Goal: Find specific page/section: Find specific page/section

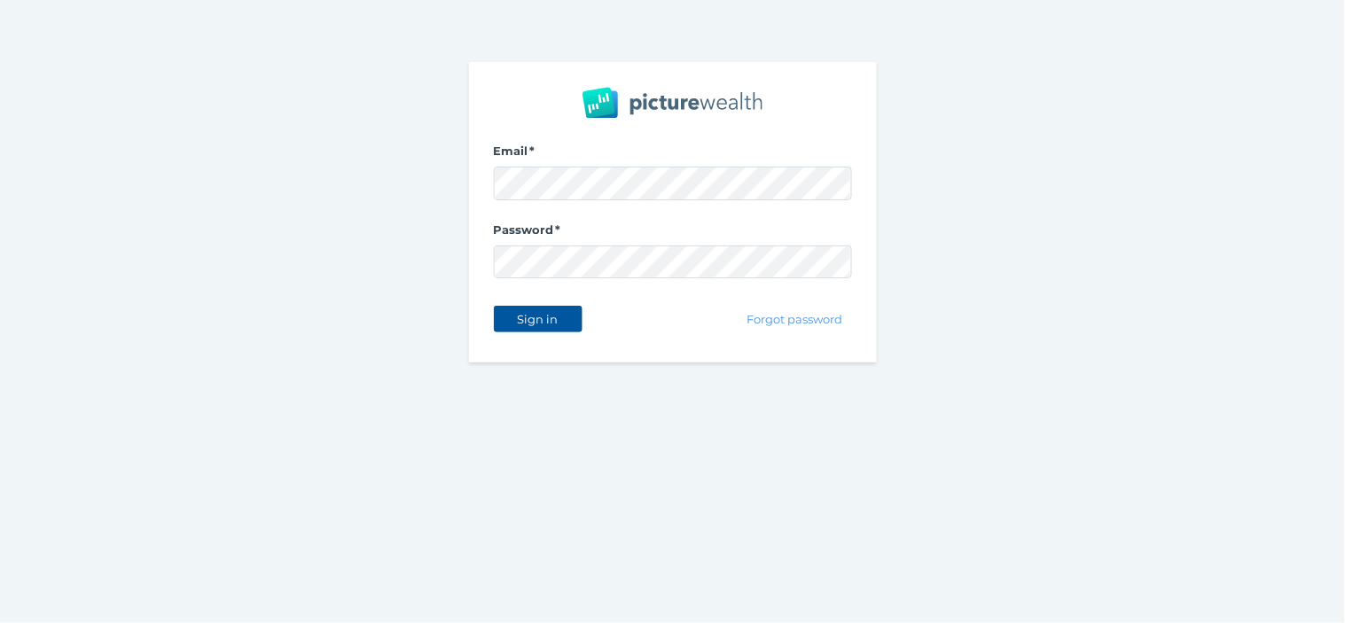
click at [517, 313] on span "Sign in" at bounding box center [538, 319] width 56 height 14
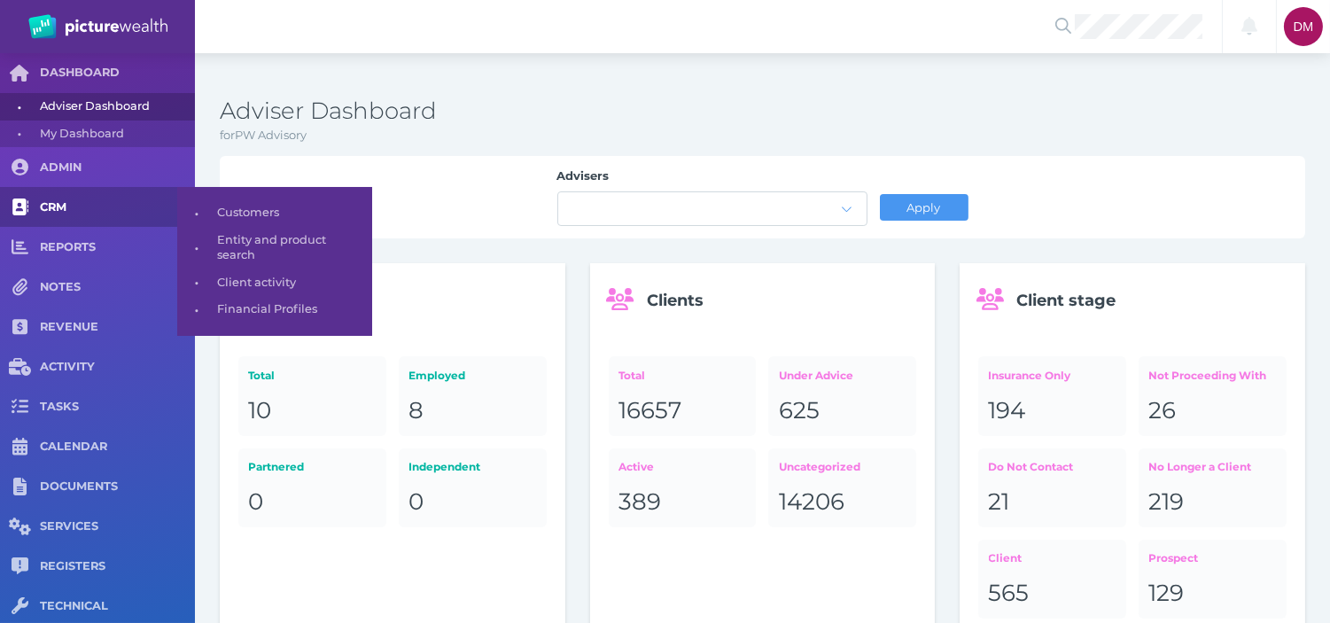
click at [69, 205] on span "CRM" at bounding box center [117, 207] width 155 height 15
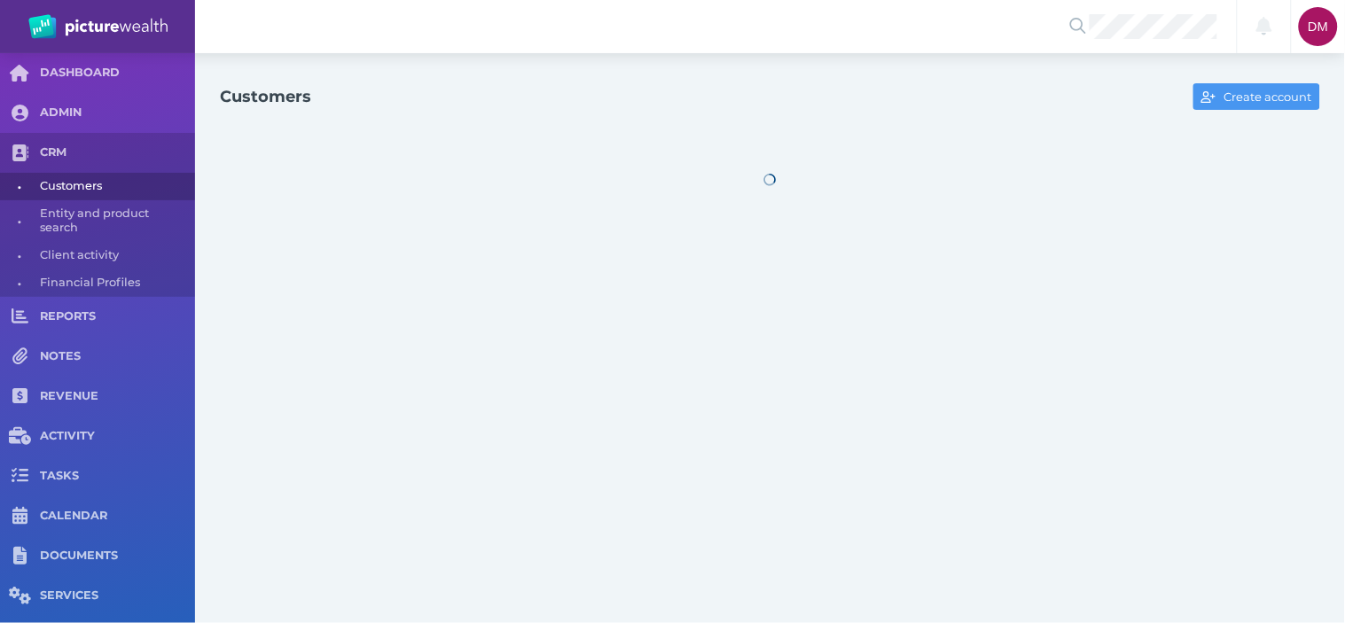
select select "25"
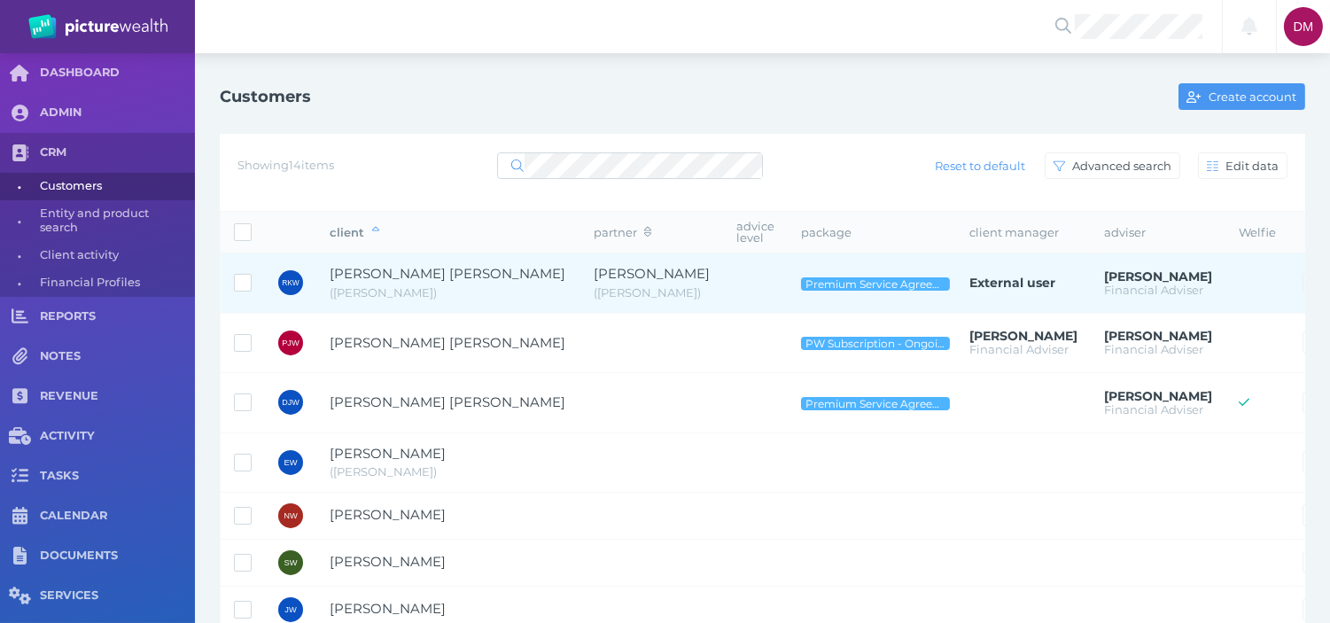
click at [428, 288] on span "( Rob )" at bounding box center [449, 294] width 238 height 18
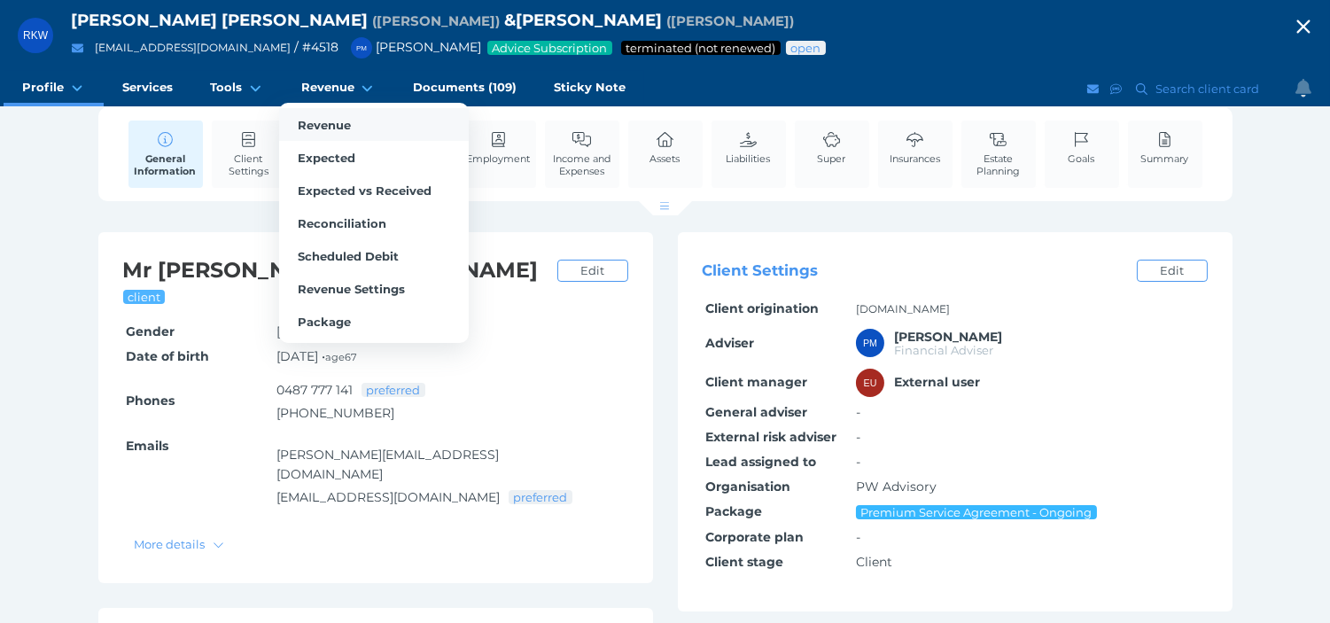
scroll to position [98, 0]
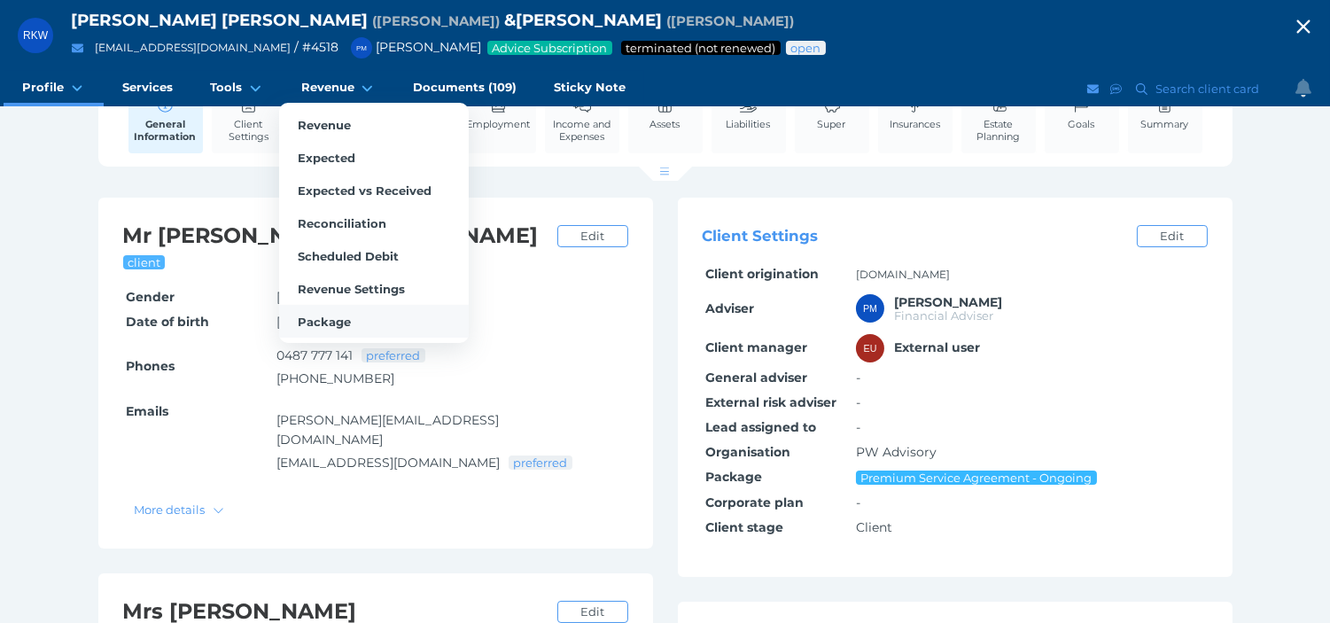
click at [337, 316] on span "Package" at bounding box center [324, 322] width 53 height 14
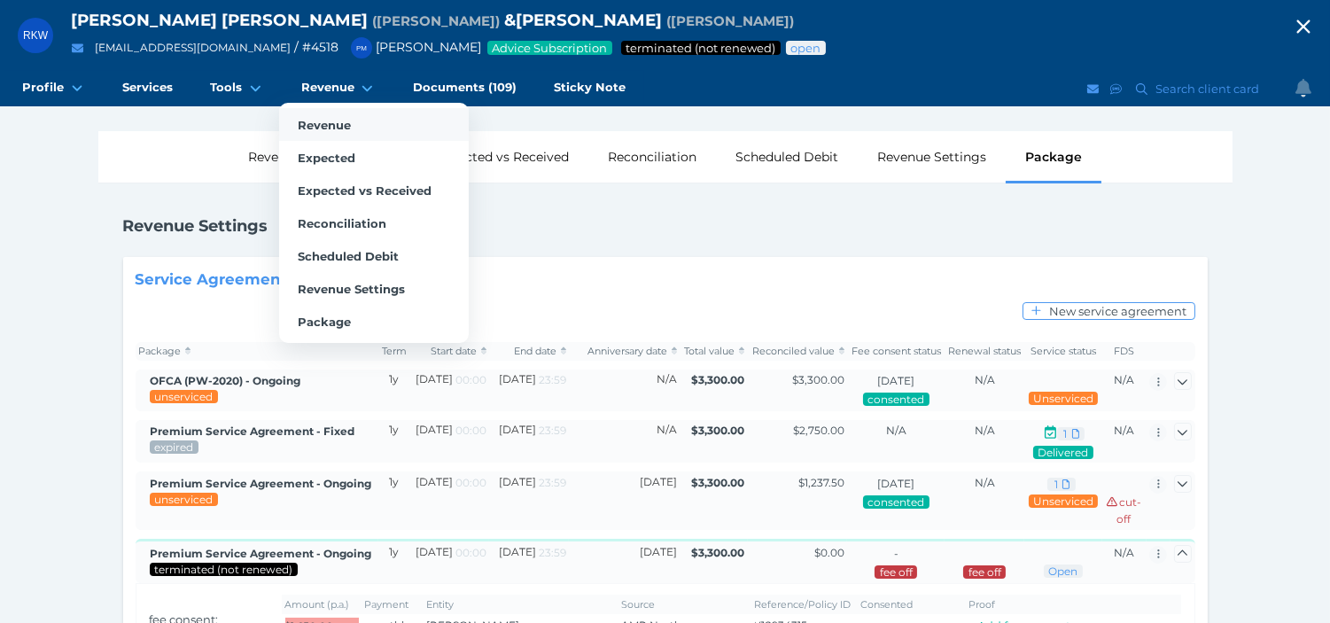
click at [314, 113] on link "Revenue" at bounding box center [374, 124] width 190 height 33
select select "25"
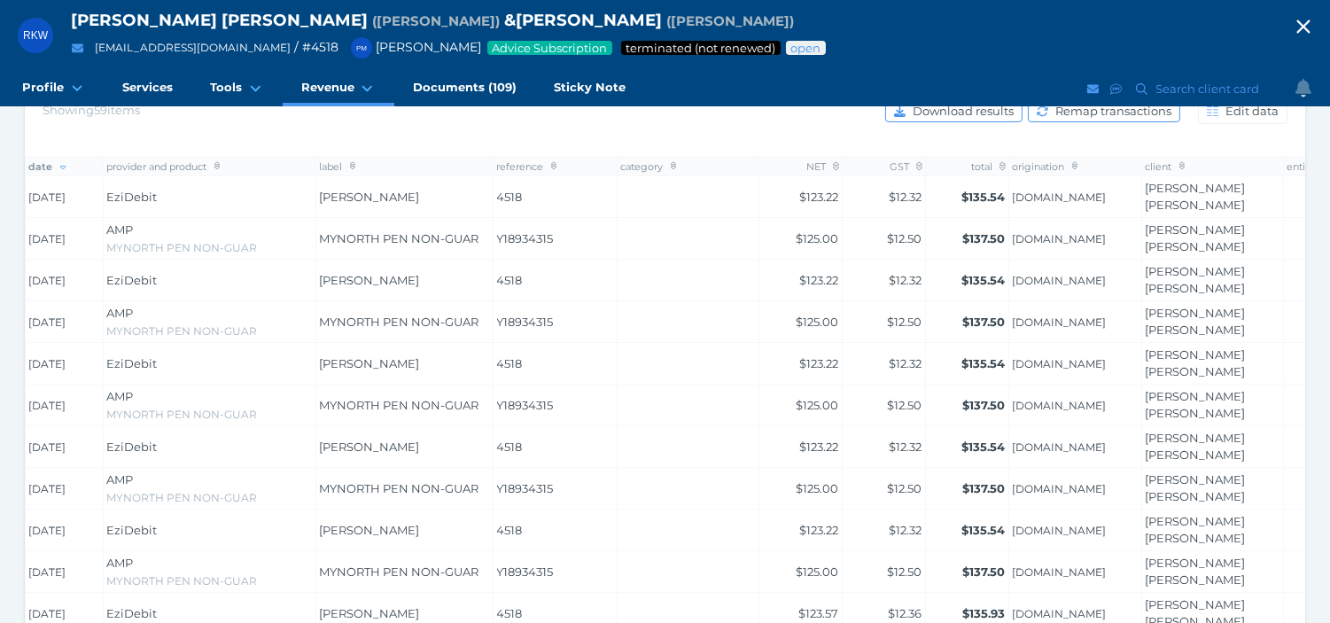
scroll to position [197, 0]
